Goal: Transaction & Acquisition: Purchase product/service

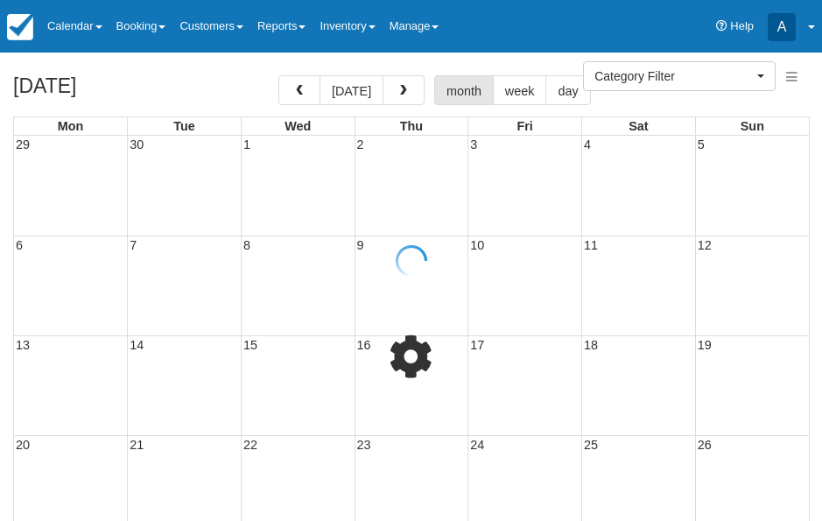
select select
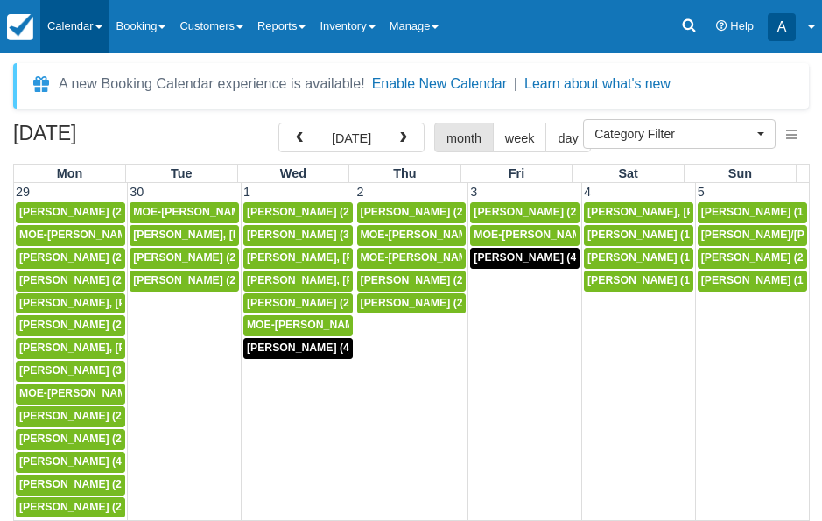
click at [102, 21] on link "Calendar" at bounding box center [74, 26] width 69 height 53
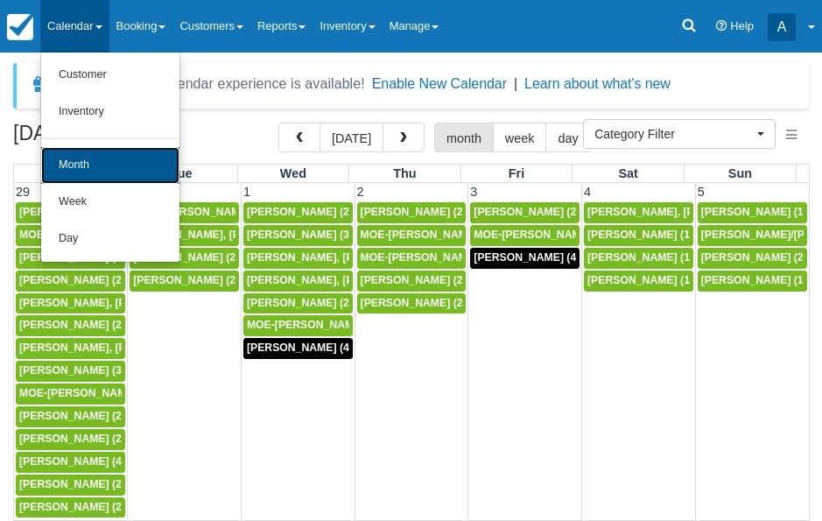
click at [95, 161] on link "Month" at bounding box center [110, 165] width 138 height 37
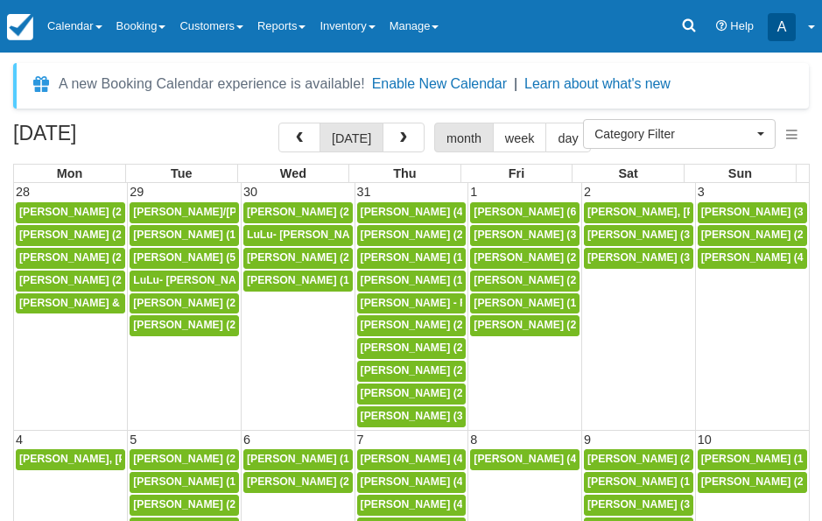
select select
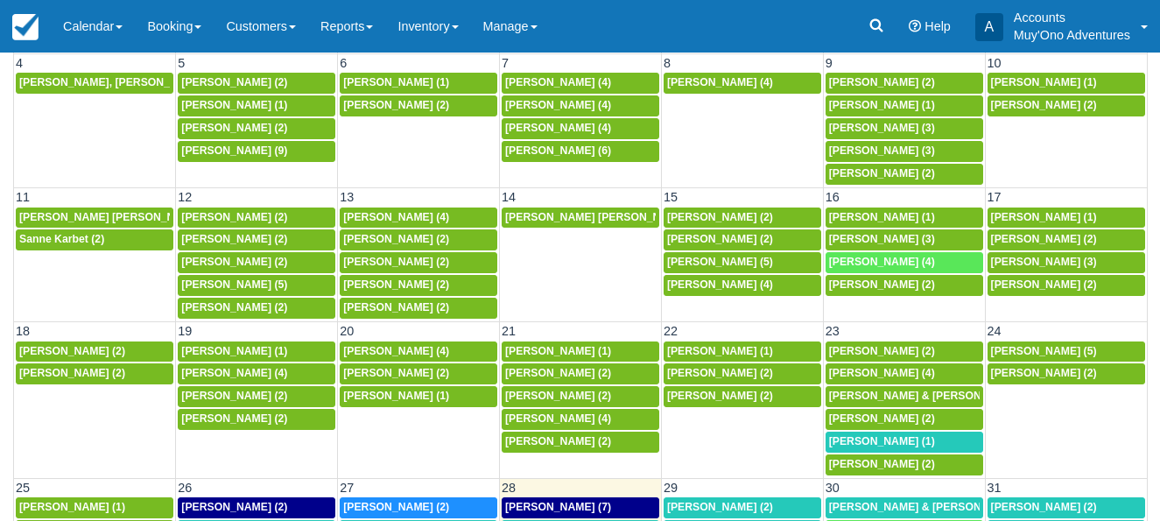
scroll to position [98, 0]
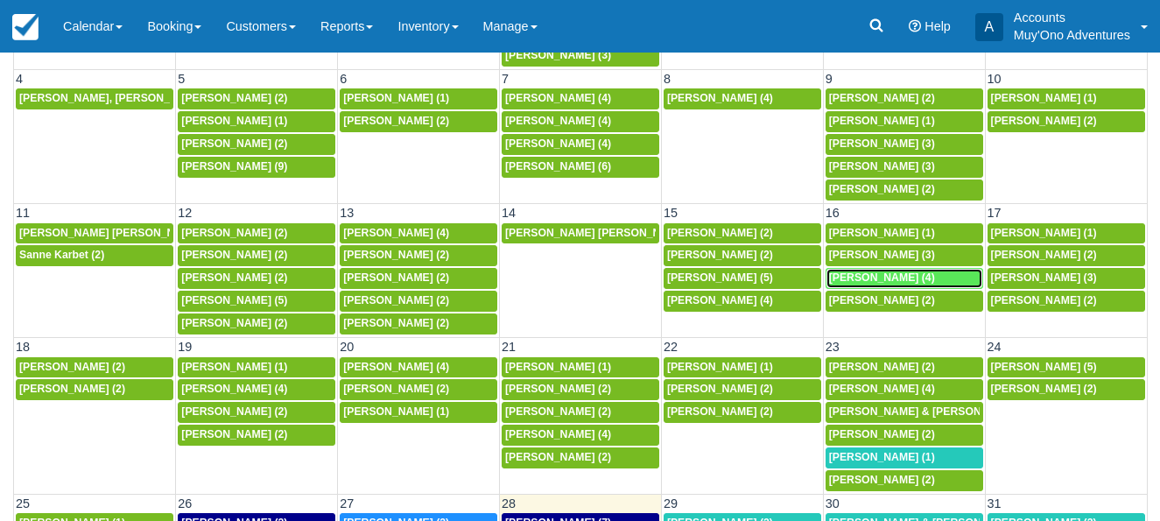
click at [821, 276] on span "[PERSON_NAME] (4)" at bounding box center [882, 277] width 106 height 12
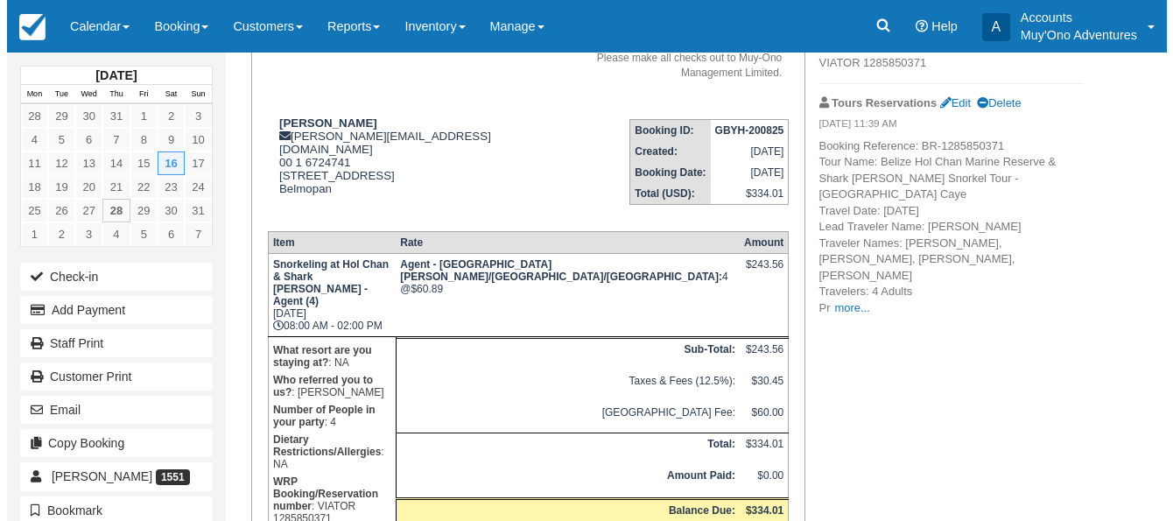
scroll to position [255, 0]
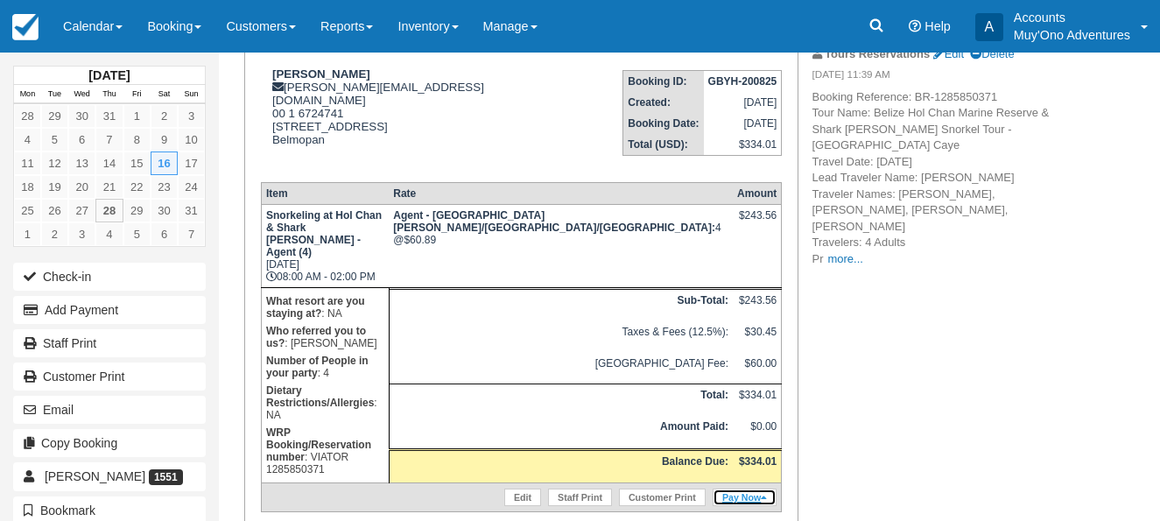
click at [744, 489] on link "Pay Now" at bounding box center [745, 498] width 64 height 18
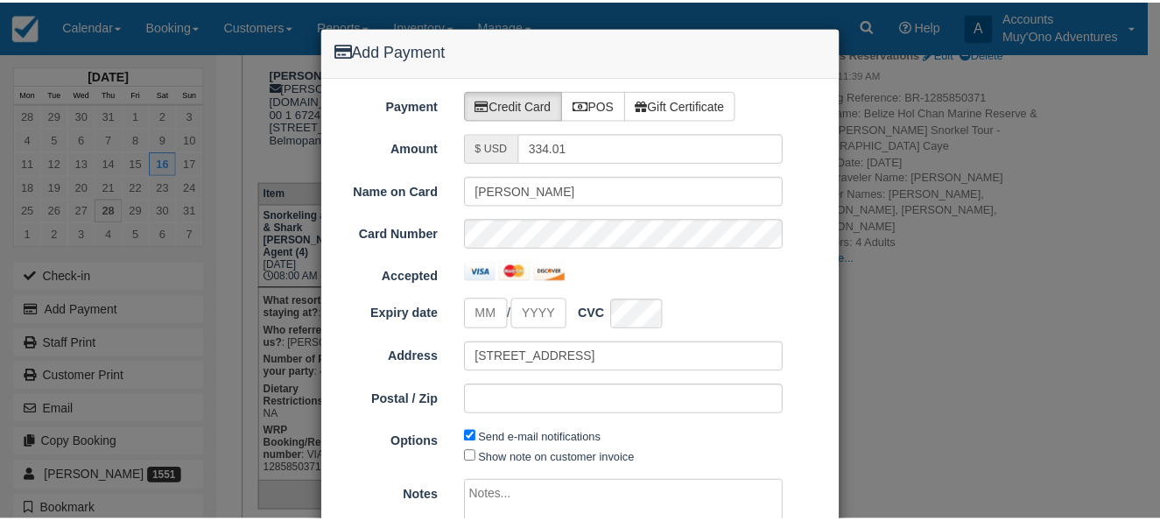
scroll to position [144, 0]
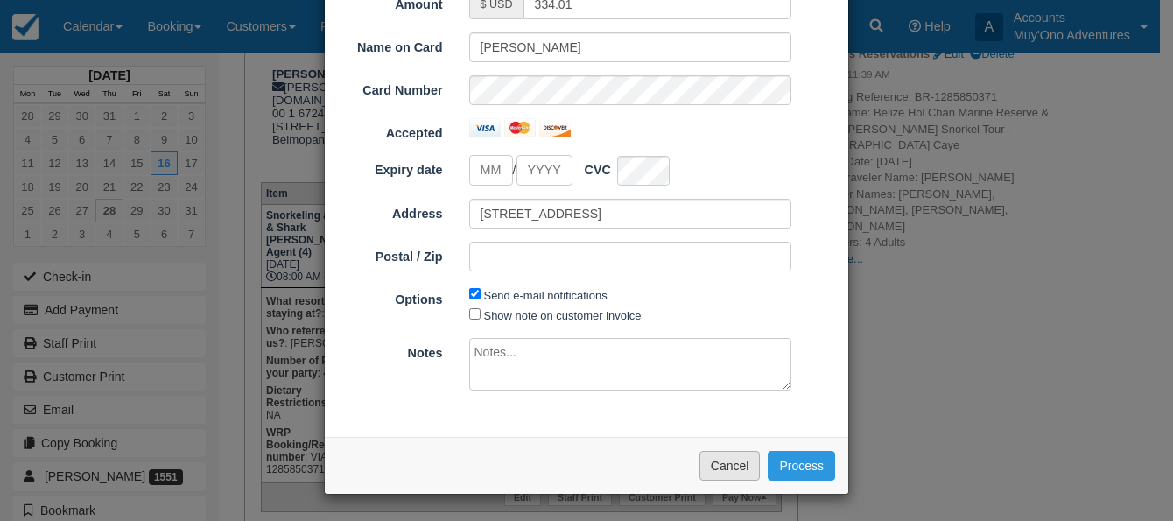
click at [724, 465] on button "Cancel" at bounding box center [730, 466] width 61 height 30
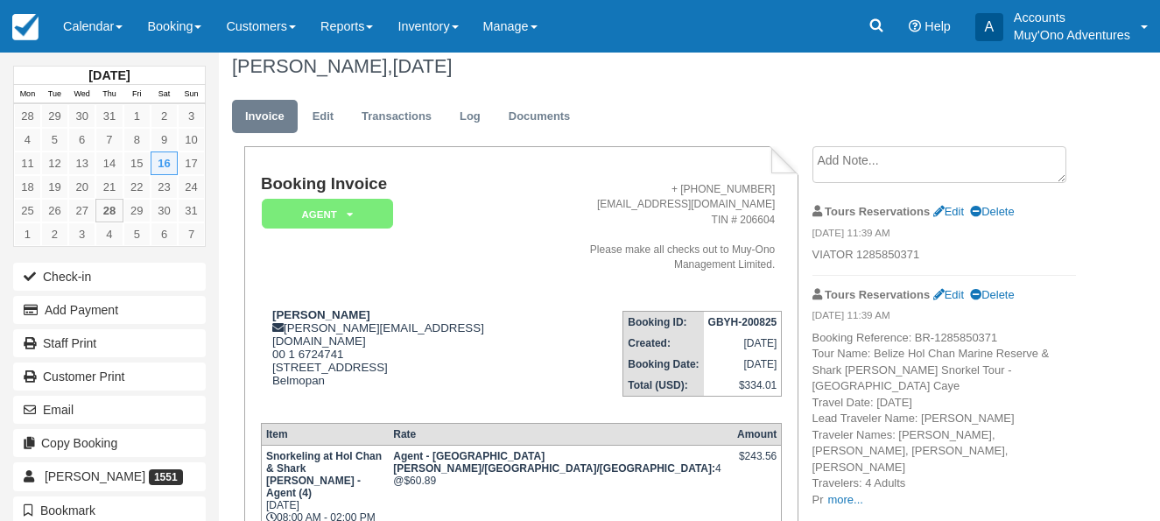
scroll to position [0, 0]
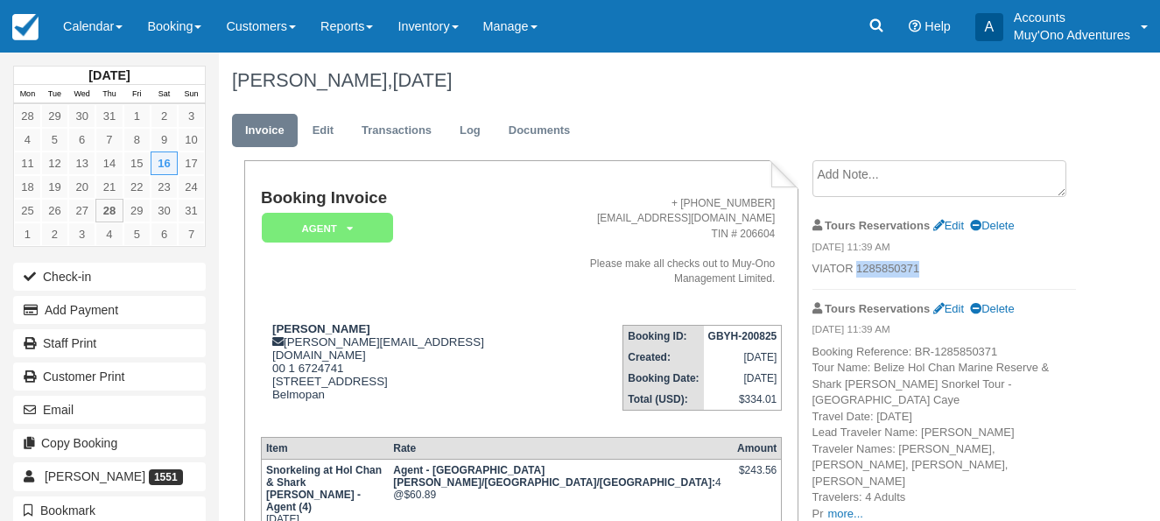
drag, startPoint x: 859, startPoint y: 270, endPoint x: 928, endPoint y: 270, distance: 69.2
click at [928, 270] on p "VIATOR 1285850371" at bounding box center [944, 269] width 264 height 17
copy p "1285850371"
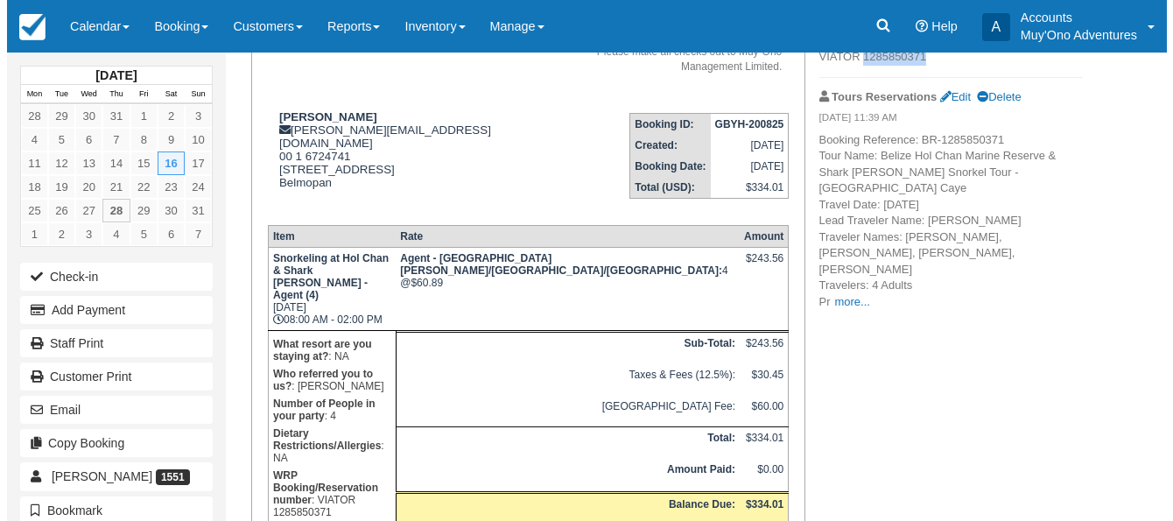
scroll to position [255, 0]
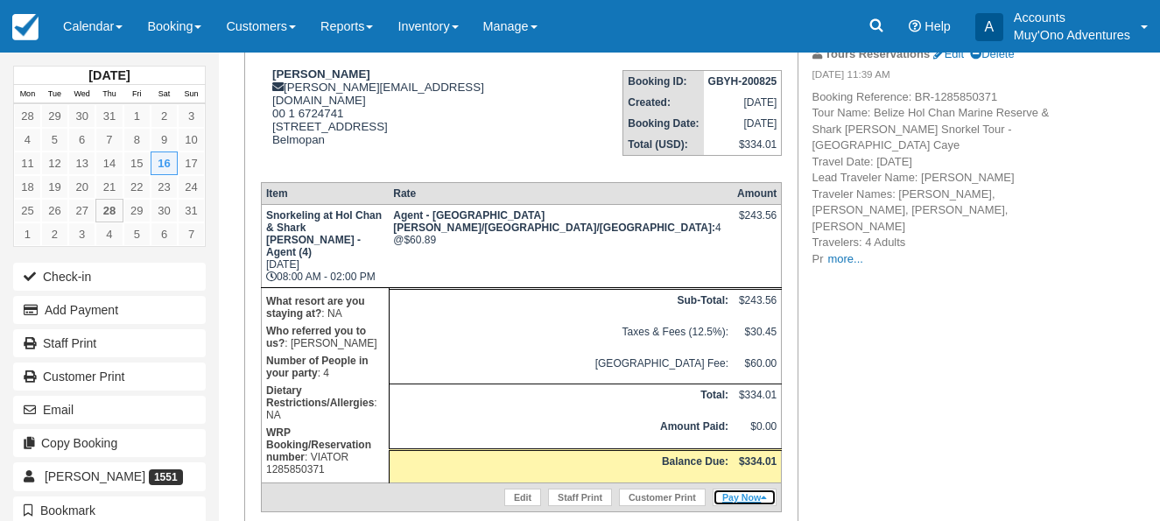
click at [738, 489] on link "Pay Now" at bounding box center [745, 498] width 64 height 18
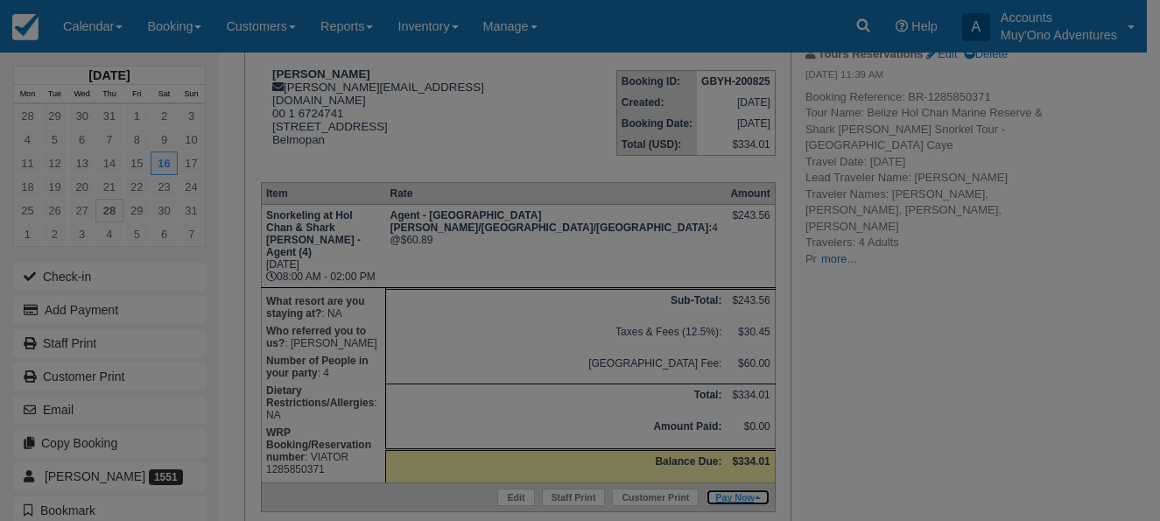
type input "08/28/25"
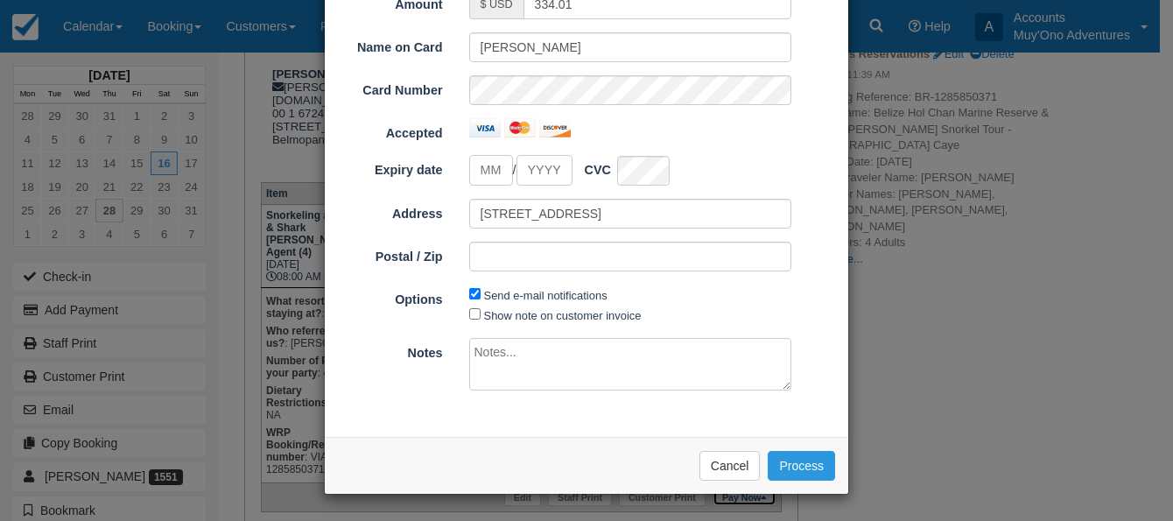
scroll to position [0, 0]
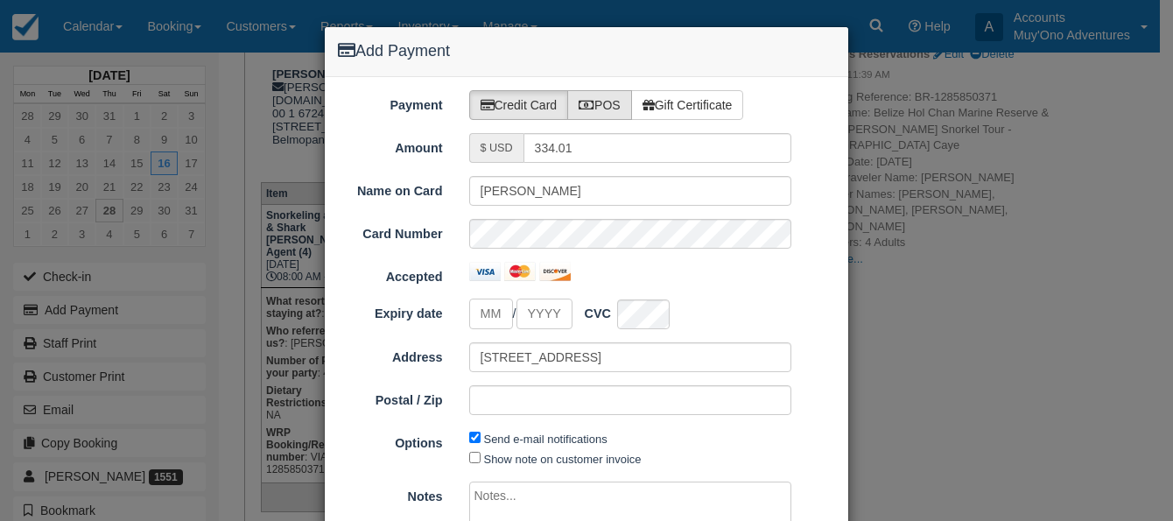
click at [610, 110] on label "POS" at bounding box center [599, 105] width 65 height 30
radio input "true"
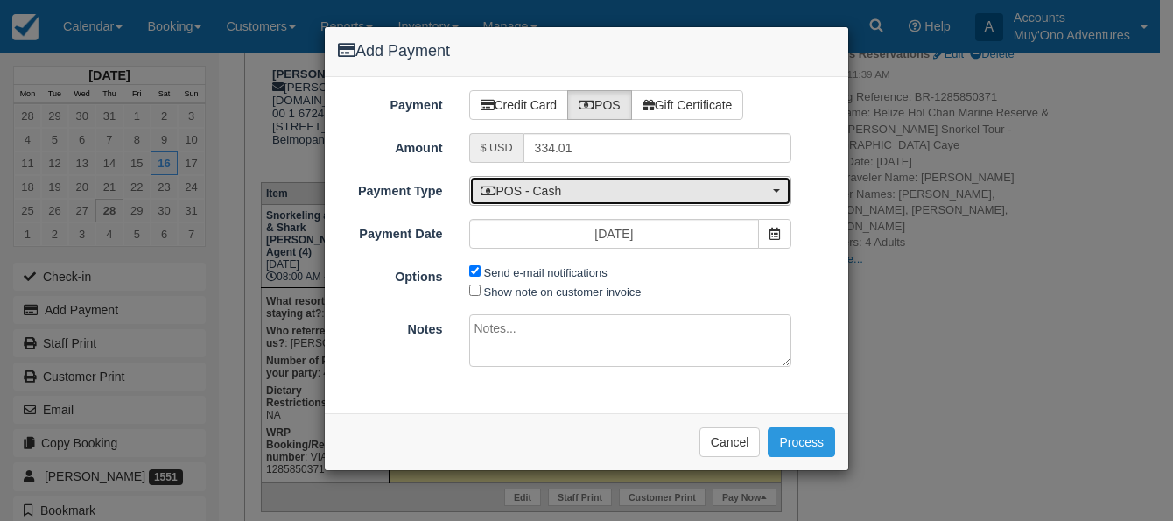
click at [783, 186] on button "POS - Cash" at bounding box center [630, 191] width 323 height 30
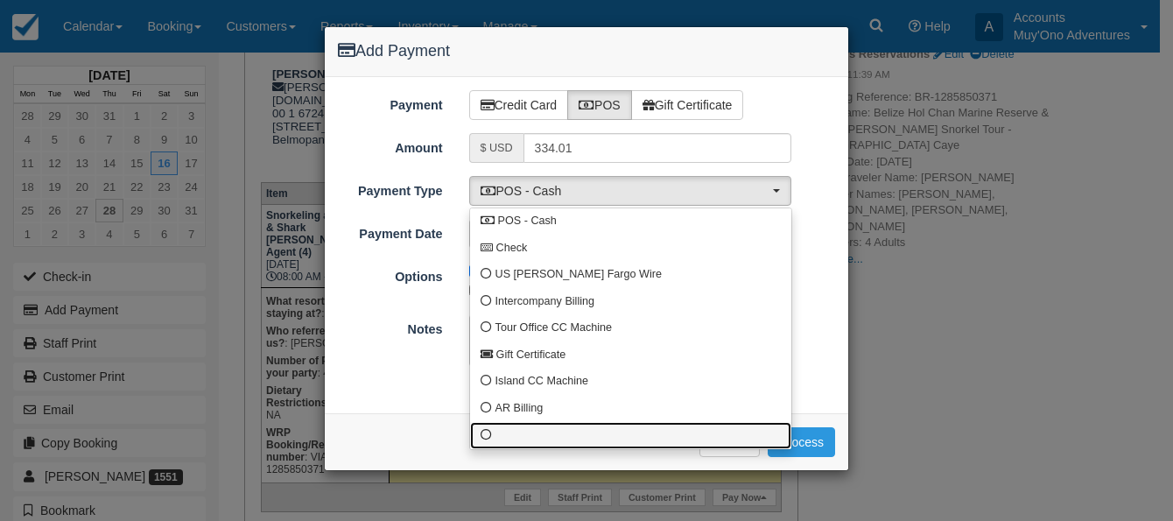
click at [489, 438] on span at bounding box center [486, 435] width 11 height 11
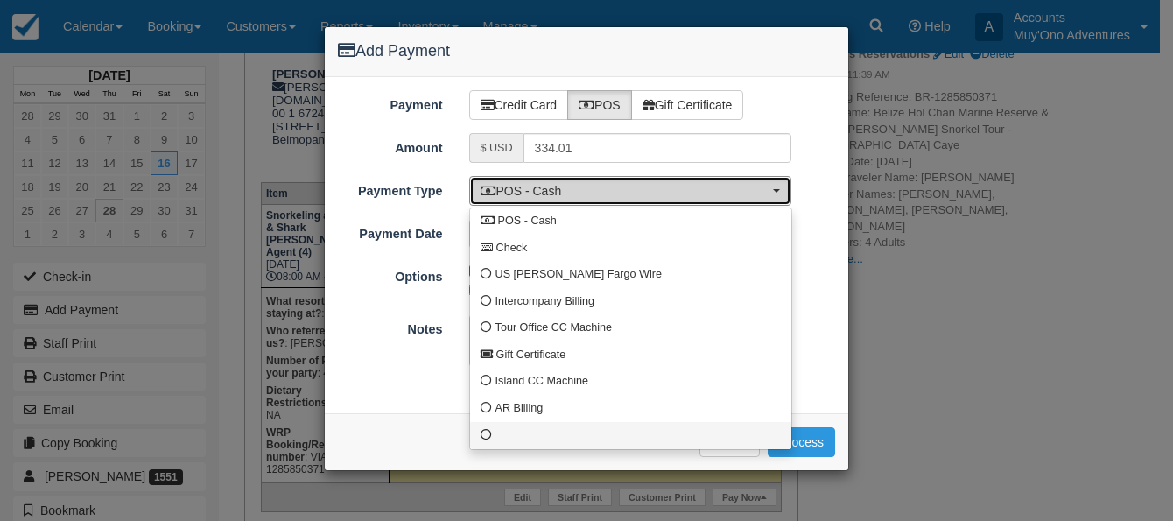
select select "custom10"
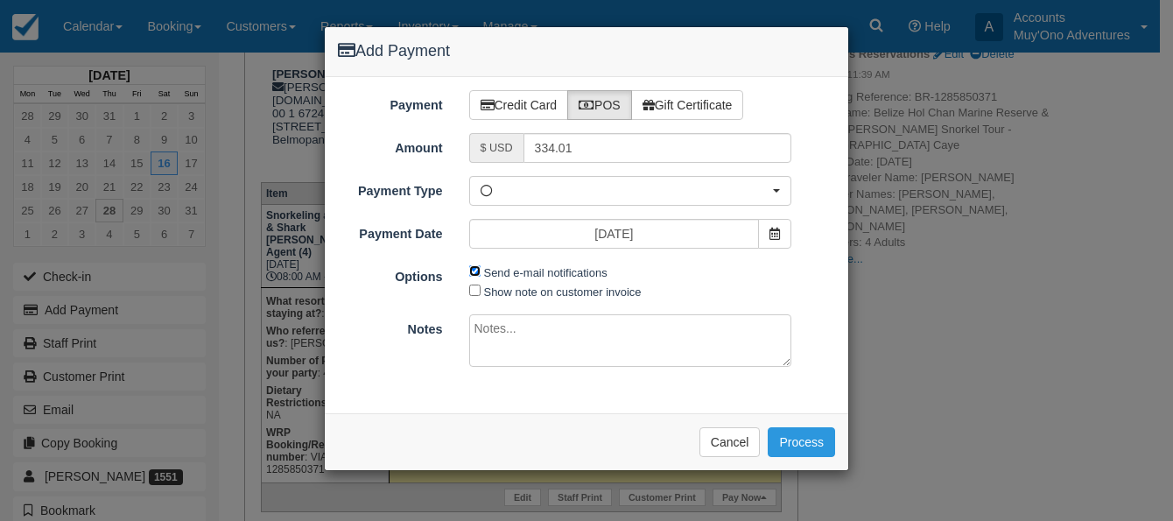
click at [472, 276] on input "Send e-mail notifications" at bounding box center [474, 270] width 11 height 11
checkbox input "false"
drag, startPoint x: 482, startPoint y: 327, endPoint x: 497, endPoint y: 330, distance: 15.1
click at [484, 323] on textarea at bounding box center [630, 340] width 323 height 53
type textarea "Viator has been invoiced #14141 & 14242"
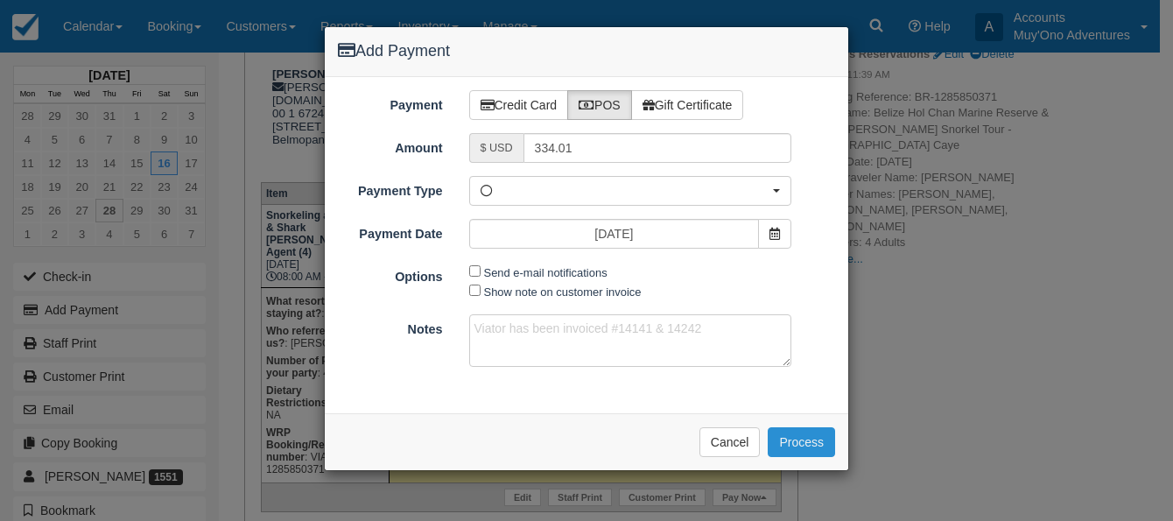
click at [804, 440] on button "Process" at bounding box center [801, 442] width 67 height 30
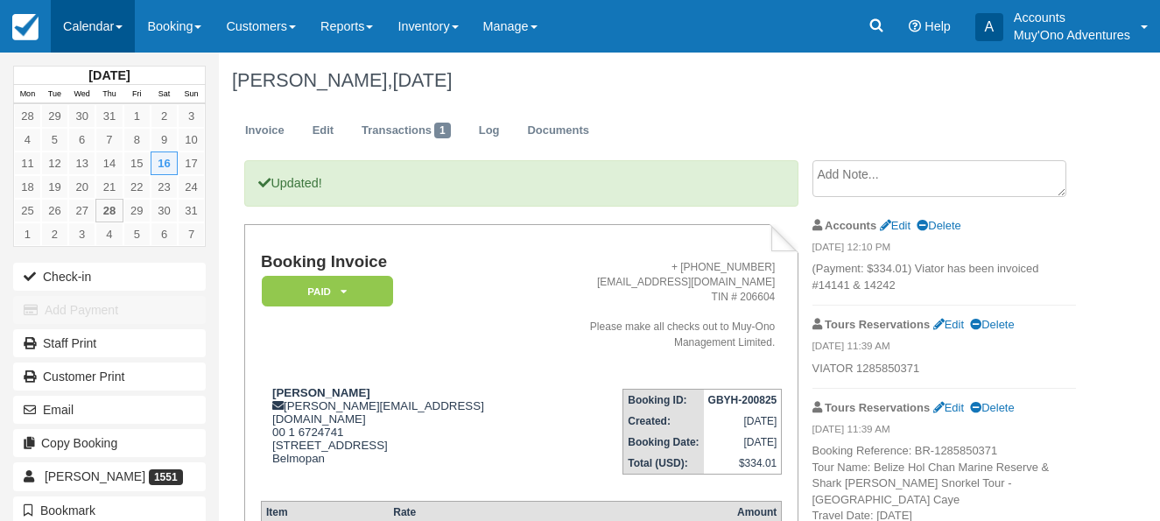
click at [118, 22] on link "Calendar" at bounding box center [93, 26] width 84 height 53
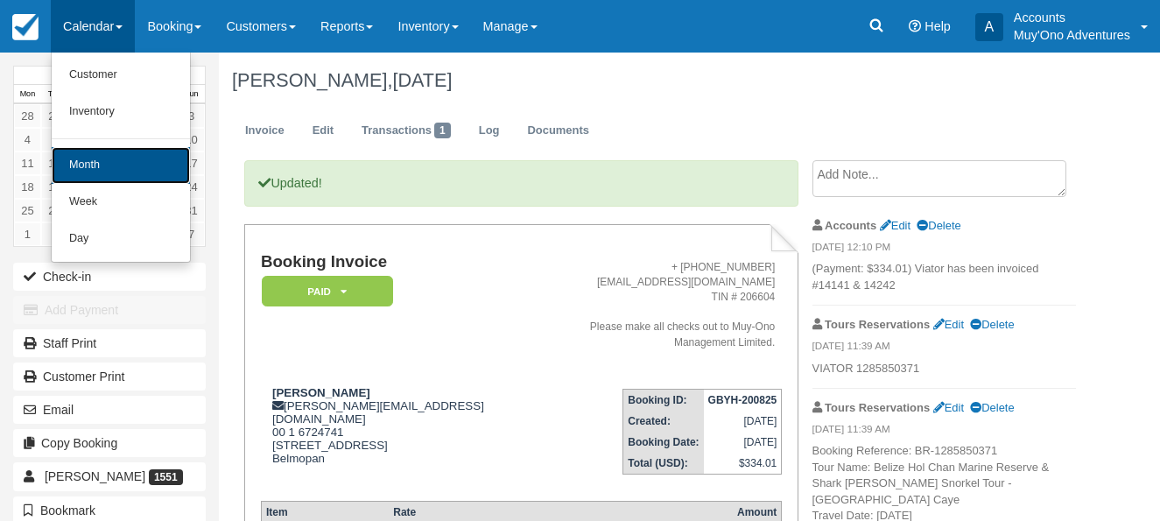
click at [107, 160] on link "Month" at bounding box center [121, 165] width 138 height 37
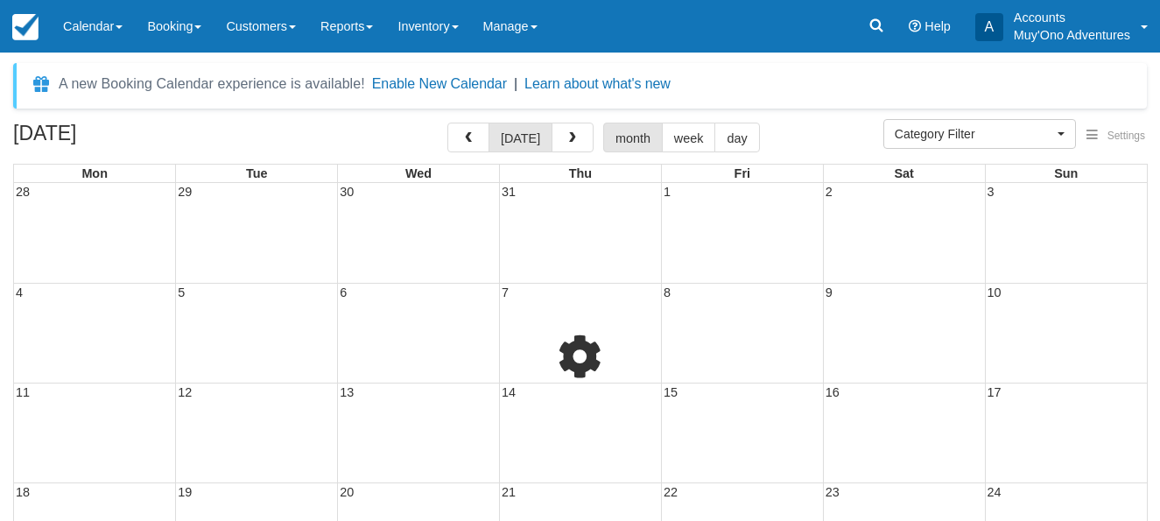
select select
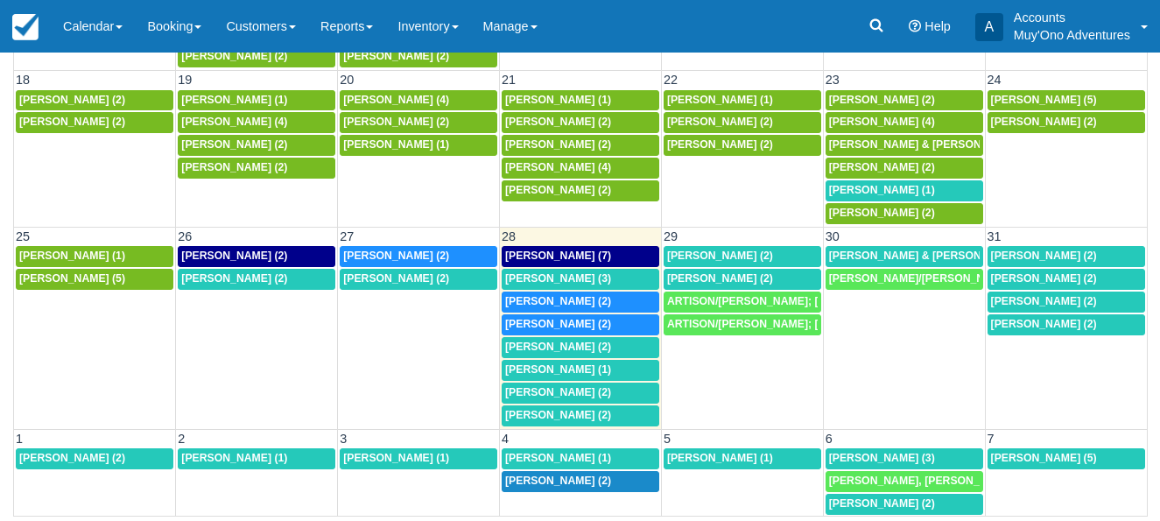
scroll to position [361, 0]
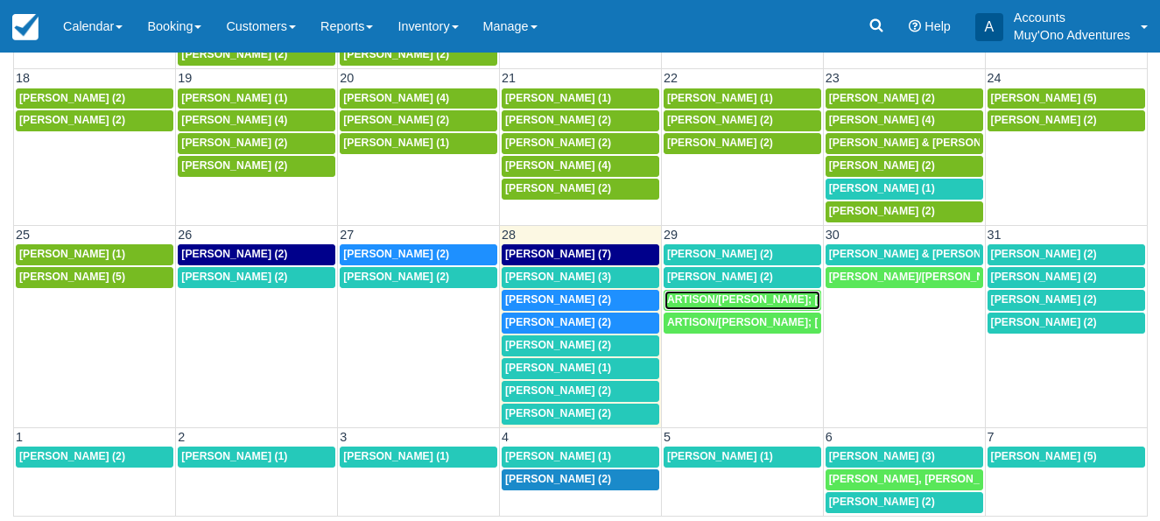
click at [717, 298] on span "ARTISON/[PERSON_NAME]; [PERSON_NAME]/[PERSON_NAME]; [PERSON_NAME]/[PERSON_NAME]…" at bounding box center [1124, 299] width 914 height 12
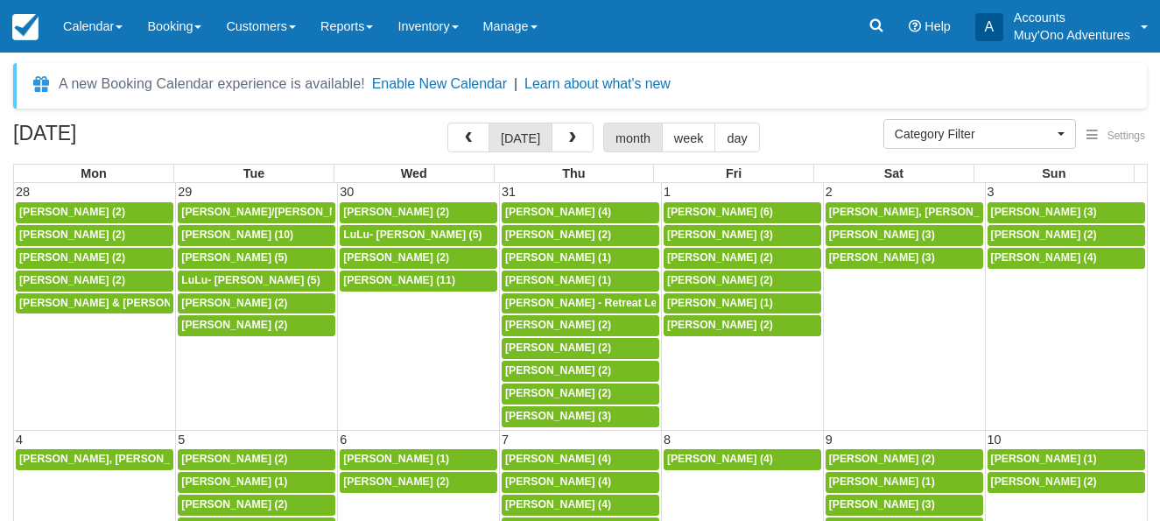
select select
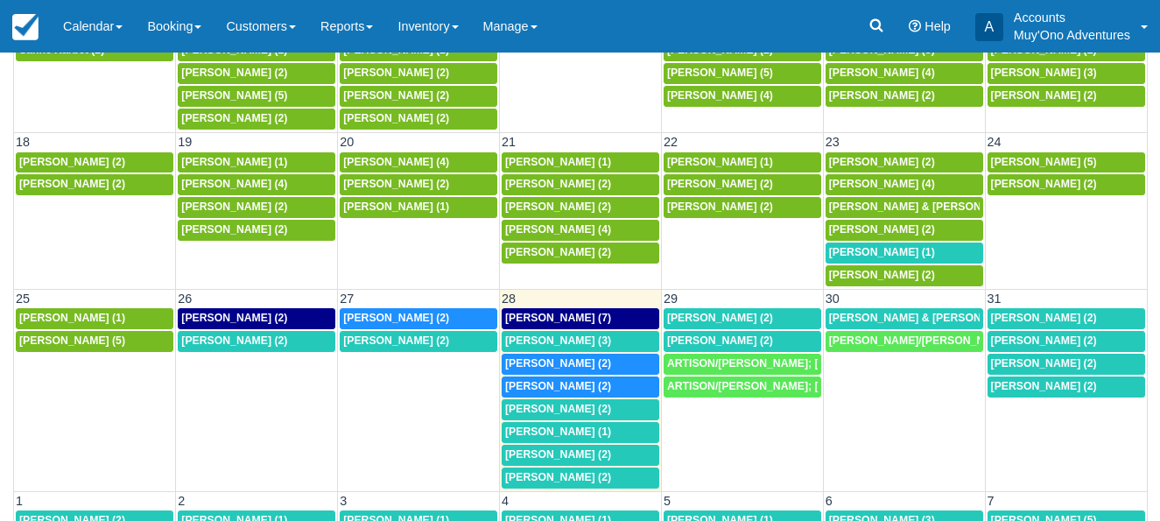
scroll to position [263, 0]
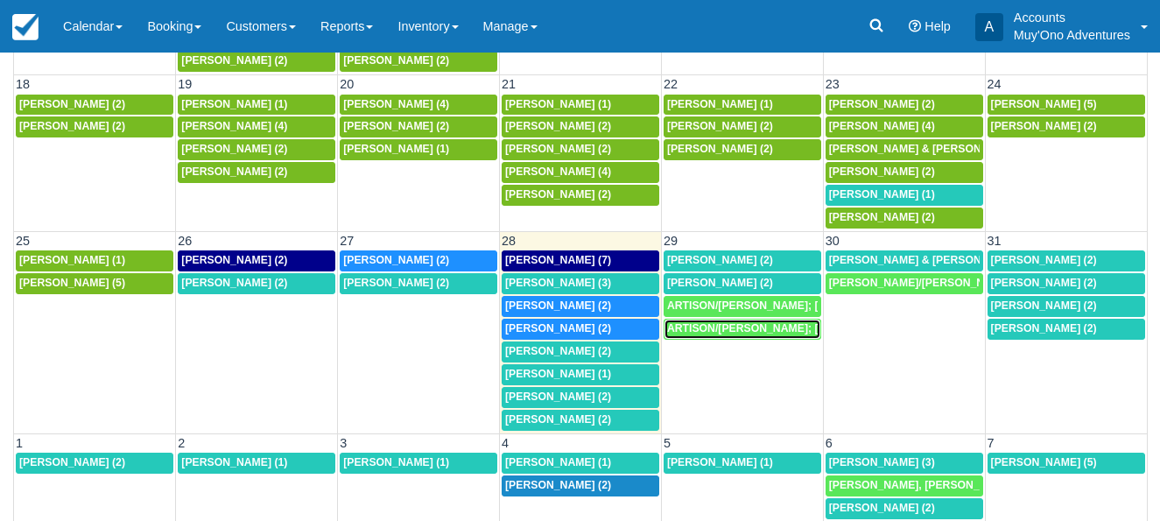
click at [724, 327] on span "ARTISON/ALANA; DOMANTAY/RASHIDA; GARCIA/ALICIA; KALINKA/BEATA; DELGADO/GLORIA (…" at bounding box center [1124, 328] width 914 height 12
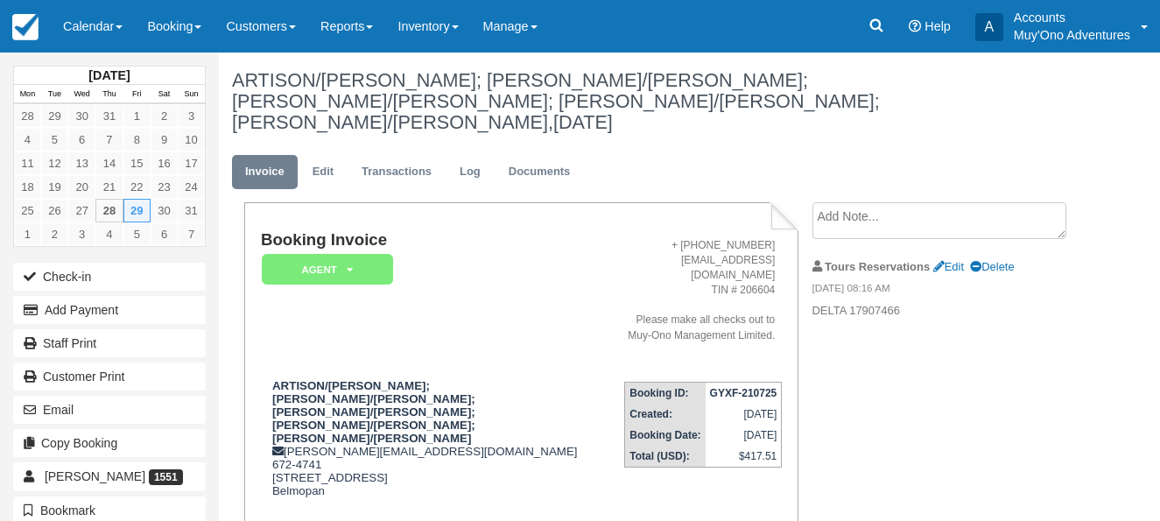
click at [1054, 281] on em "07/21/25 08:16 AM" at bounding box center [944, 290] width 264 height 19
click at [126, 25] on link "Calendar" at bounding box center [93, 26] width 84 height 53
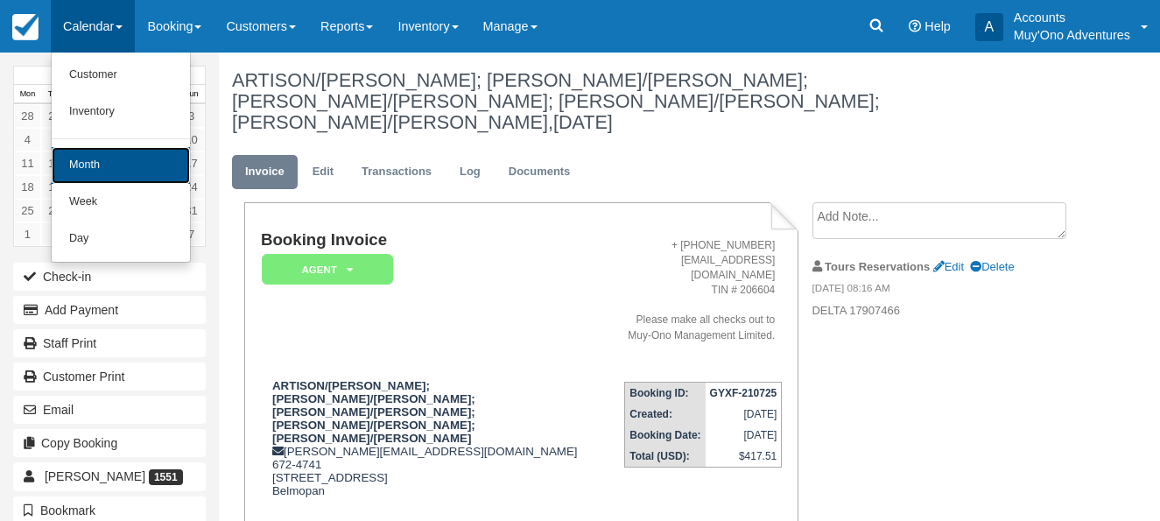
click at [123, 164] on link "Month" at bounding box center [121, 165] width 138 height 37
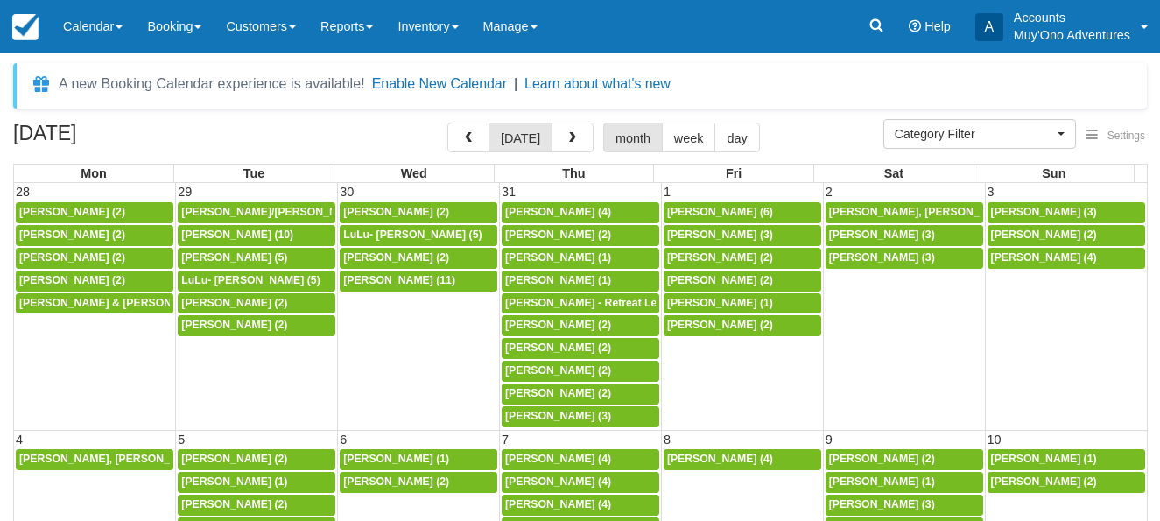
select select
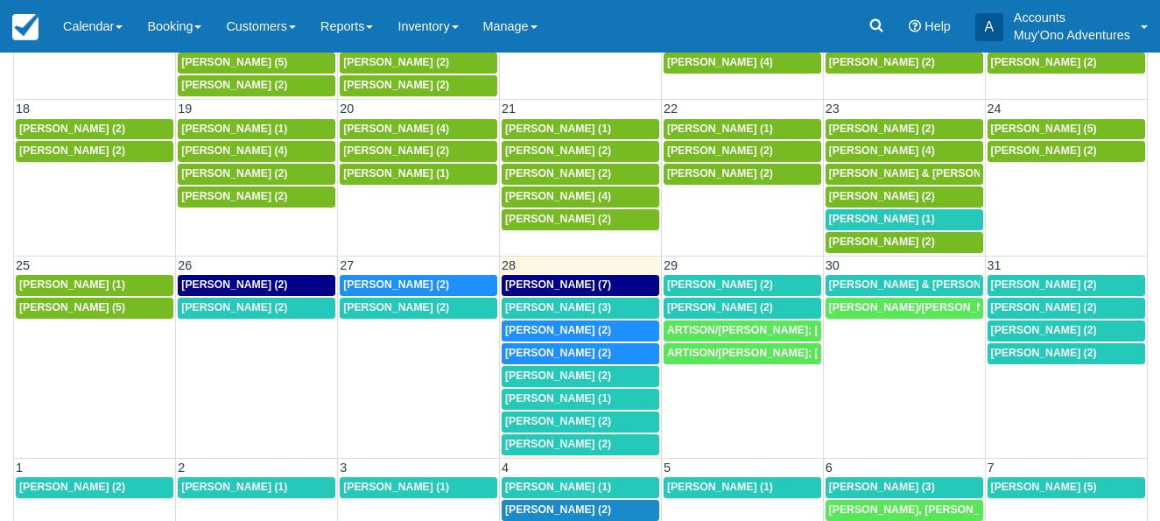
scroll to position [263, 0]
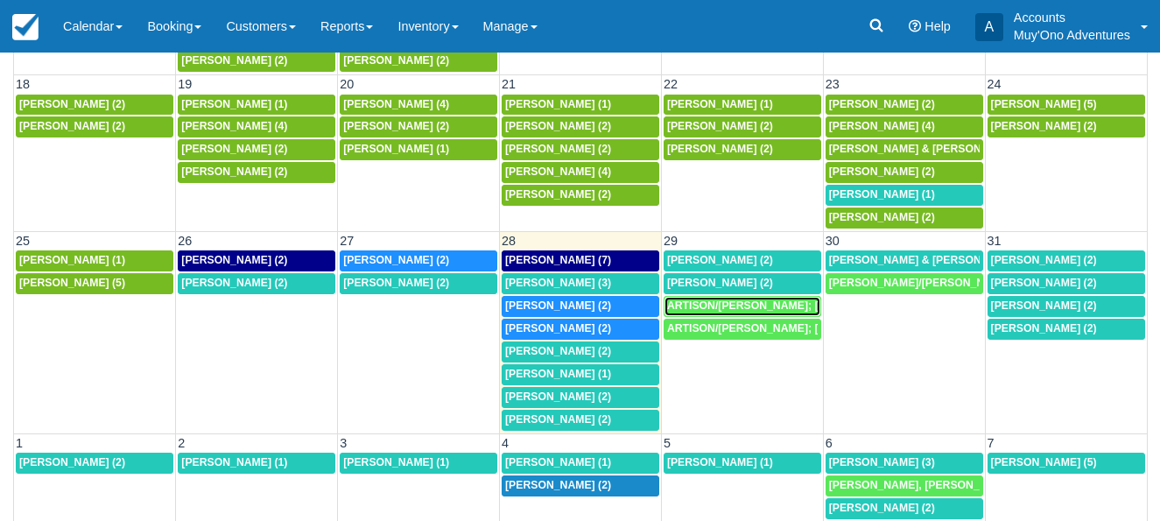
click at [714, 303] on span "ARTISON/[PERSON_NAME]; [PERSON_NAME]/[PERSON_NAME]; [PERSON_NAME]/[PERSON_NAME]…" at bounding box center [1124, 305] width 914 height 12
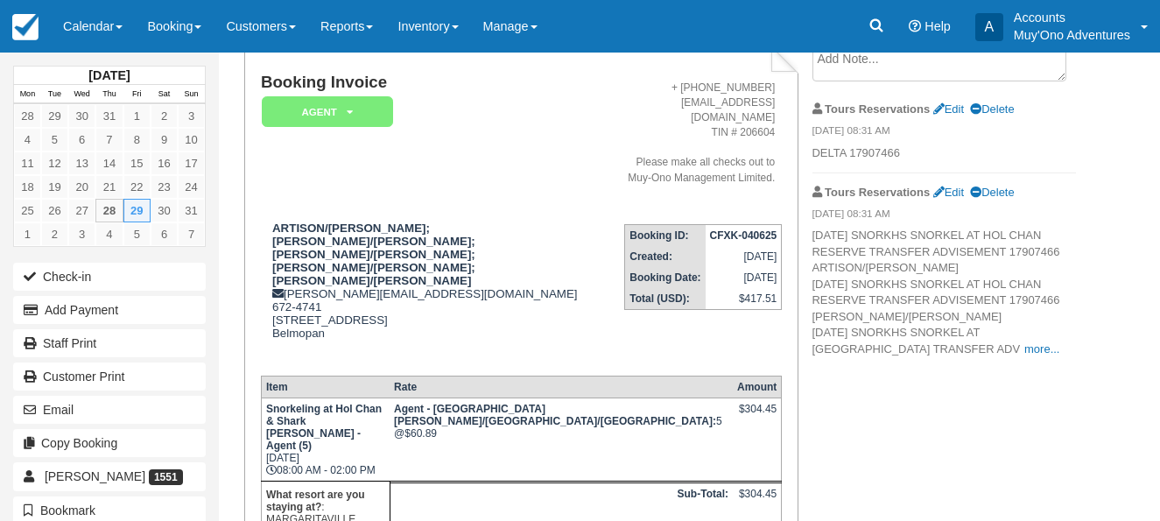
scroll to position [175, 0]
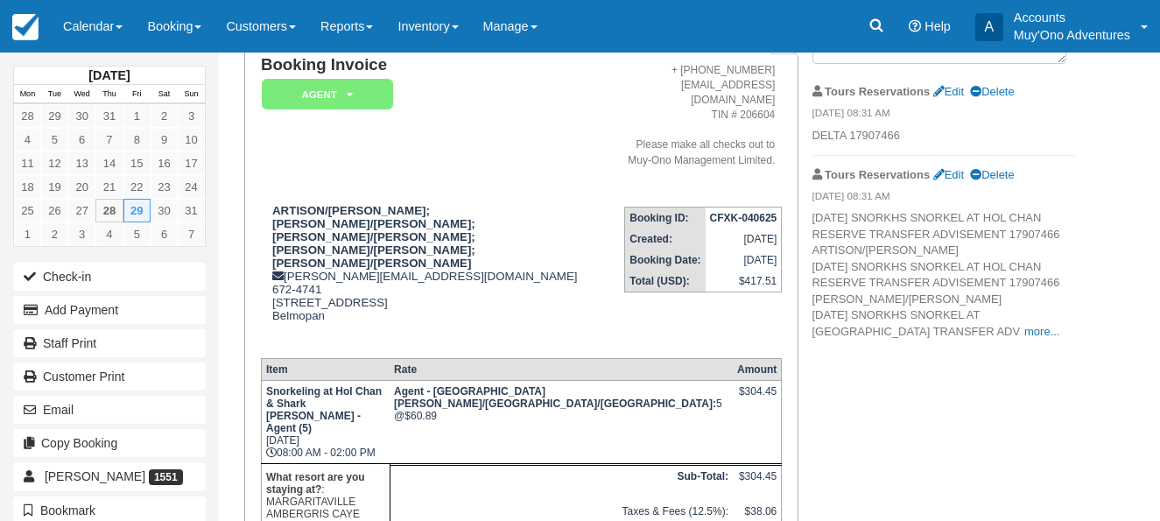
click at [1081, 440] on div "Booking Invoice AGENT   Pending HOLD Deposit Paid Cancelled Void Muy'Ono Resort…" at bounding box center [654, 432] width 870 height 810
click at [874, 417] on div "Booking Invoice AGENT   Pending HOLD Deposit Paid Cancelled Void Muy'Ono Resort…" at bounding box center [654, 432] width 870 height 810
